Goal: Task Accomplishment & Management: Manage account settings

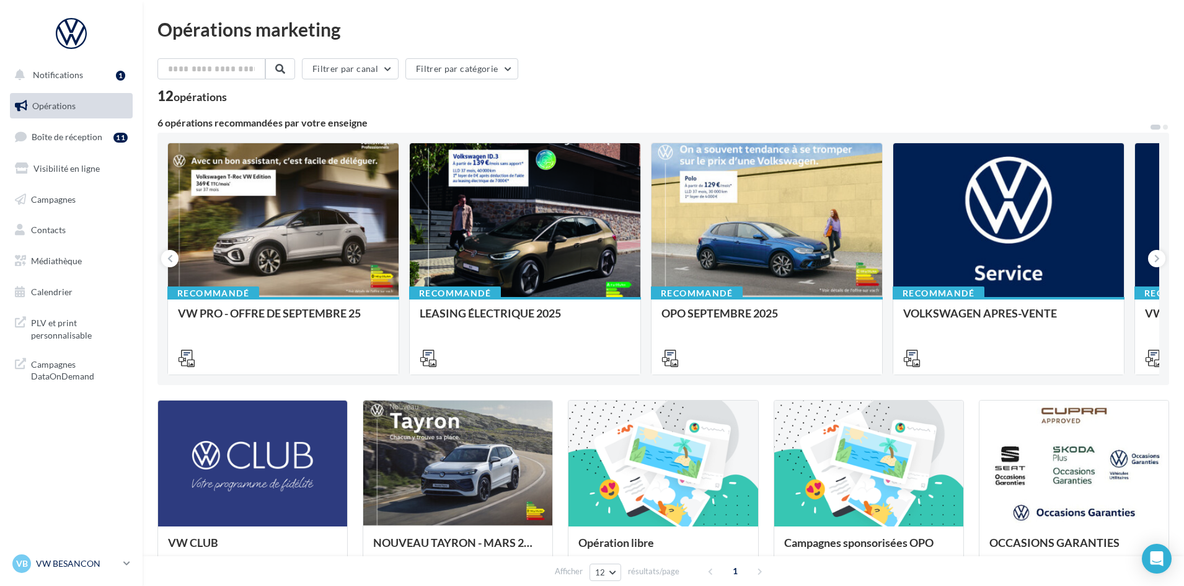
click at [122, 557] on link "VB VW BESANCON vw-bes-rob" at bounding box center [71, 564] width 123 height 24
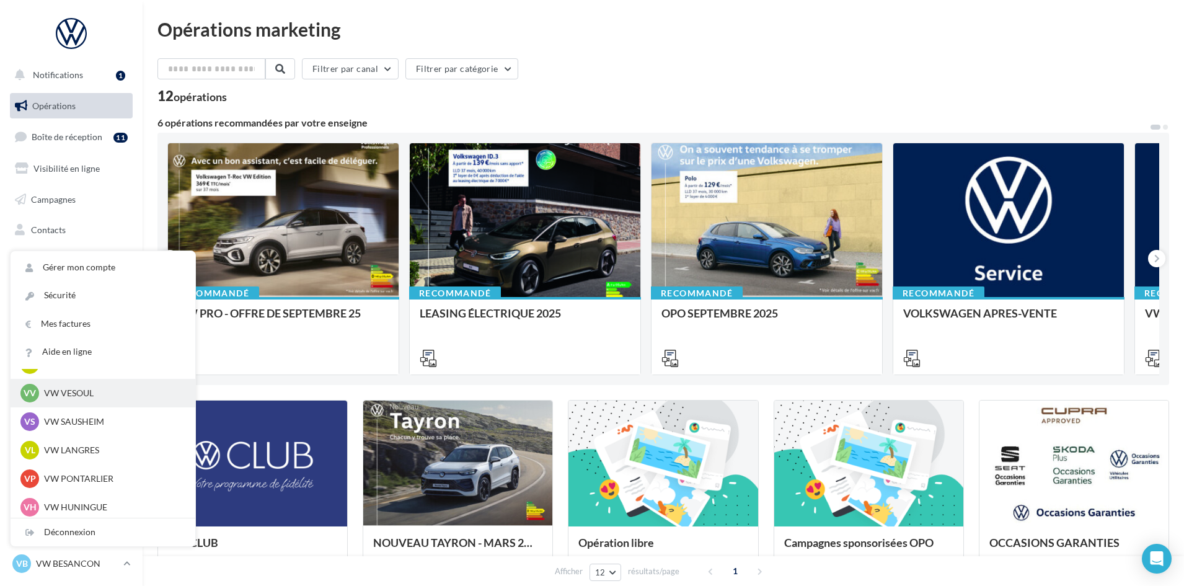
scroll to position [372, 0]
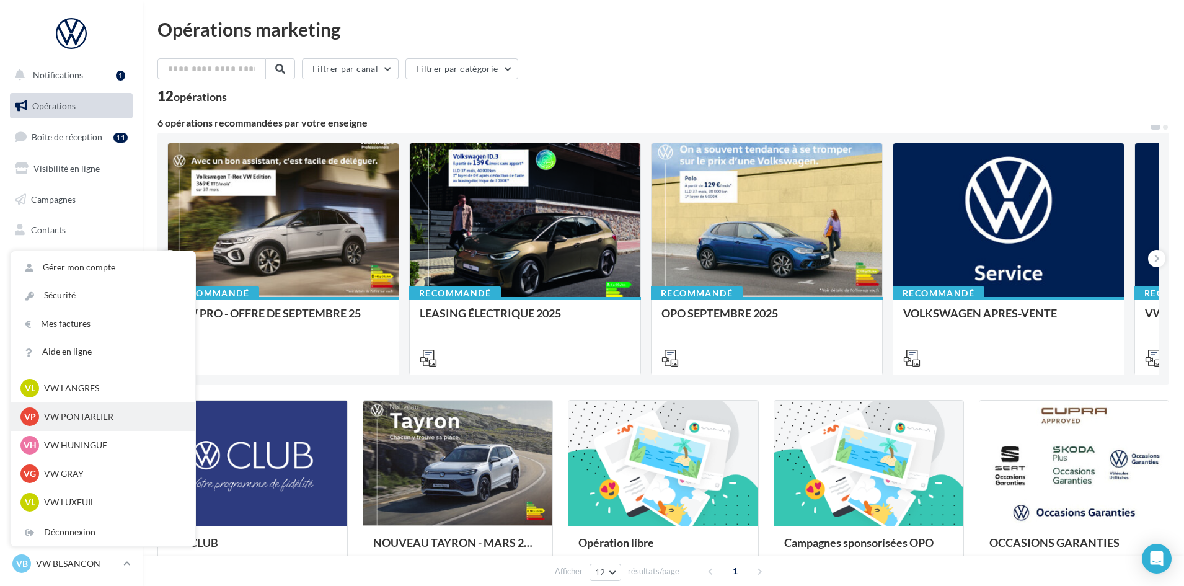
click at [104, 423] on div "VP VW PONTARLIER vw-pon-rob" at bounding box center [102, 416] width 165 height 19
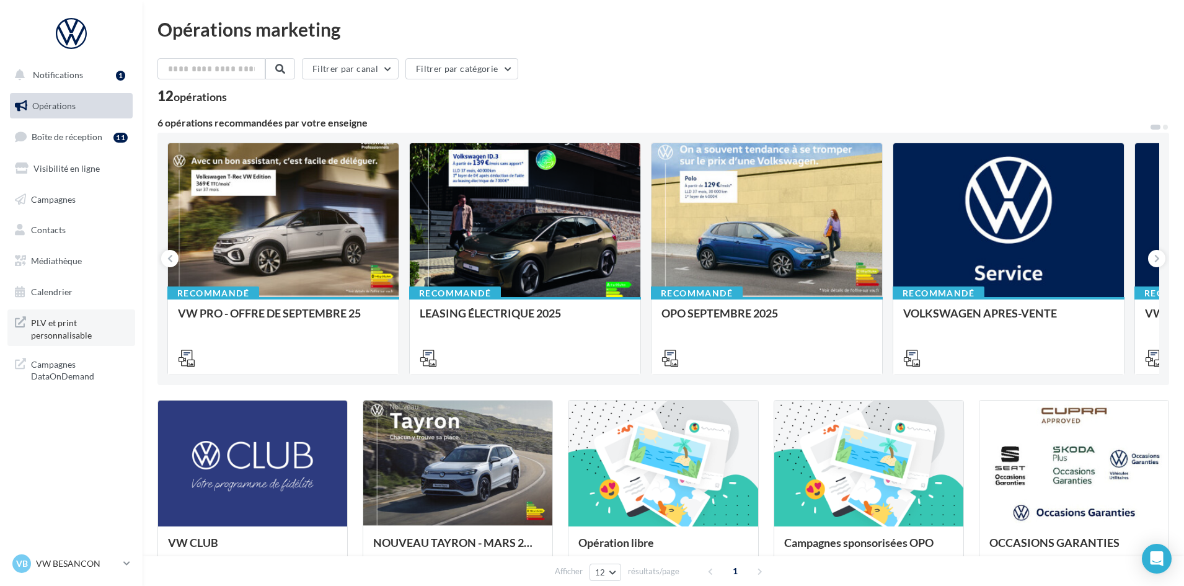
click at [48, 329] on span "PLV et print personnalisable" at bounding box center [79, 327] width 97 height 27
click at [110, 569] on p "VW BESANCON" at bounding box center [77, 563] width 82 height 12
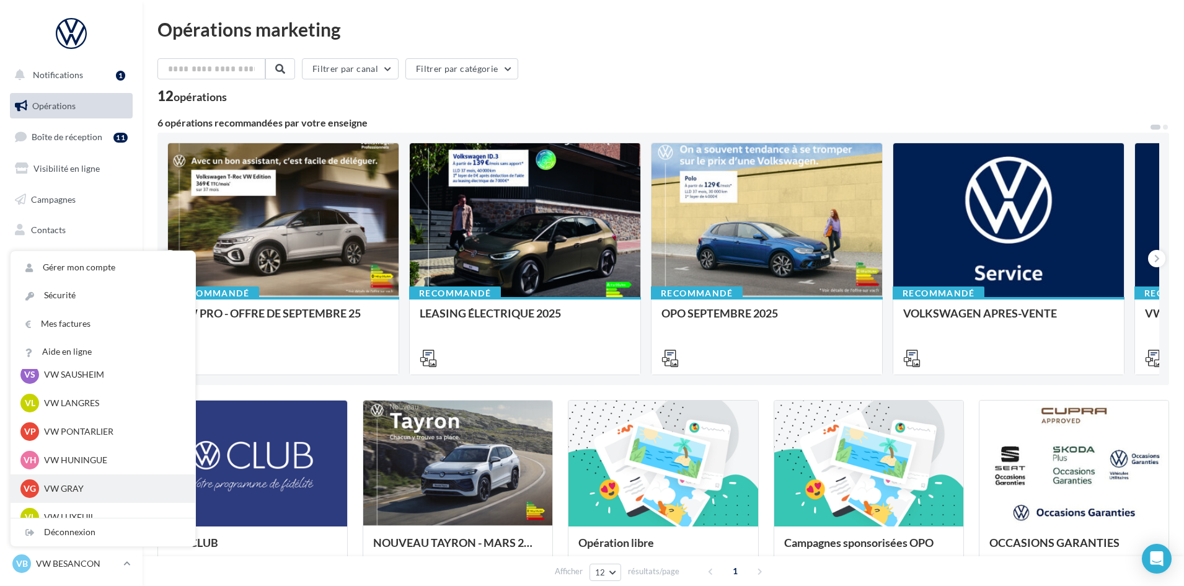
scroll to position [372, 0]
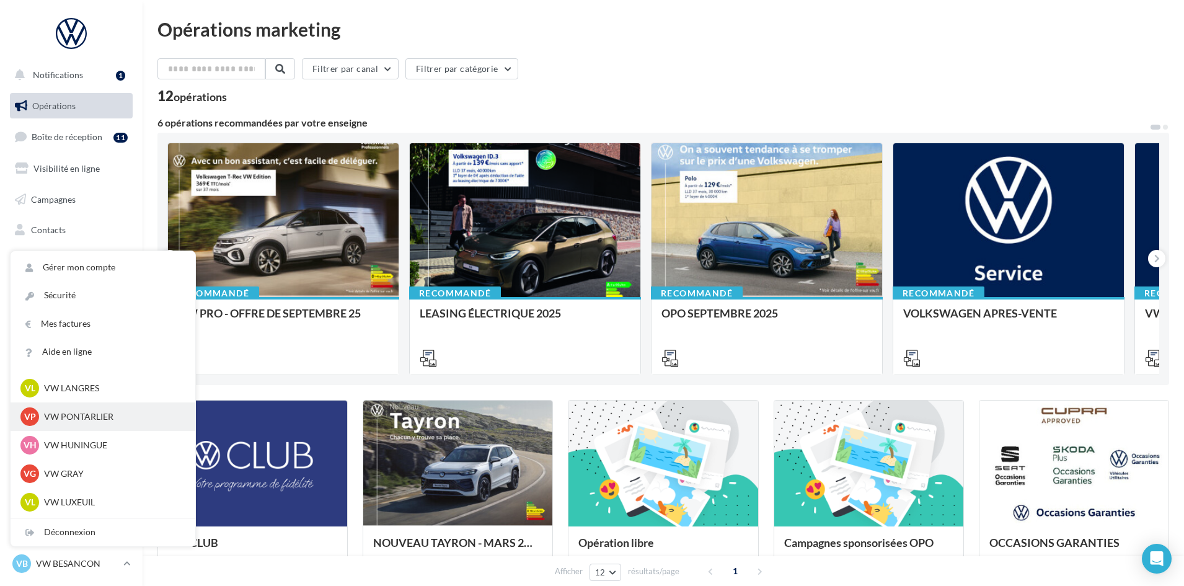
click at [94, 414] on p "VW PONTARLIER" at bounding box center [112, 416] width 136 height 12
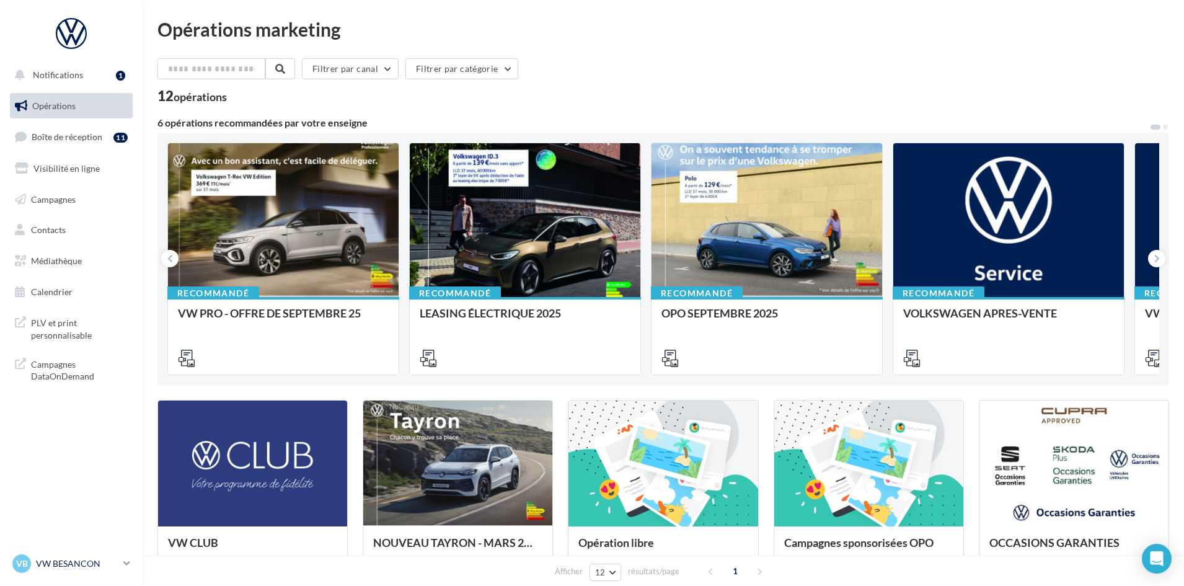
click at [110, 554] on div "VB VW BESANCON vw-bes-rob" at bounding box center [65, 563] width 106 height 19
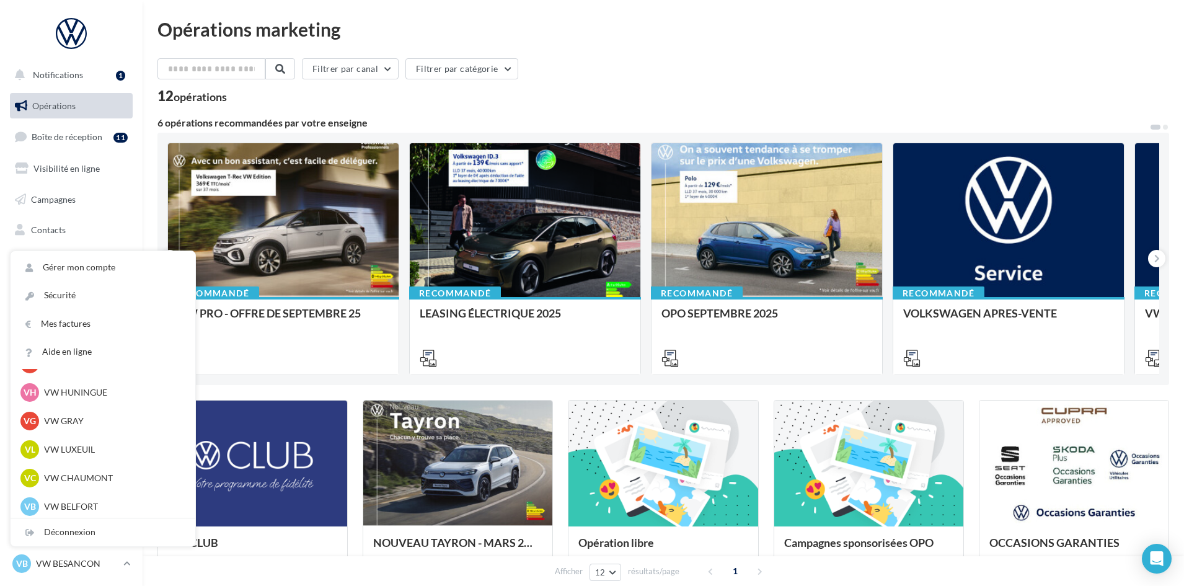
scroll to position [496, 0]
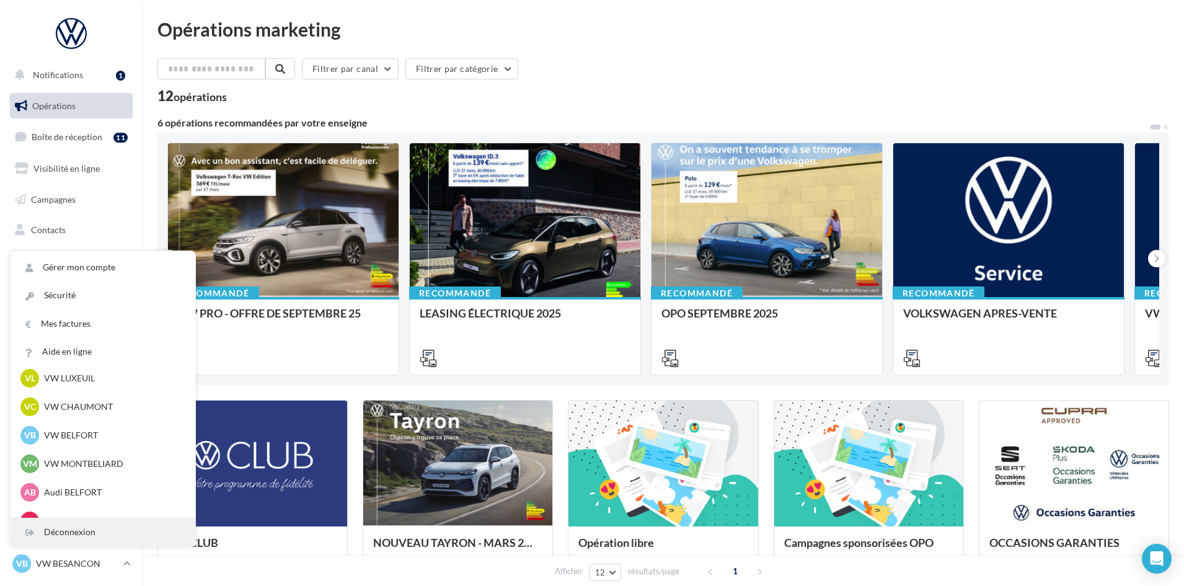
click at [78, 534] on div "Déconnexion" at bounding box center [103, 532] width 185 height 28
